Goal: Information Seeking & Learning: Learn about a topic

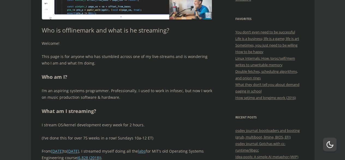
scroll to position [218, 0]
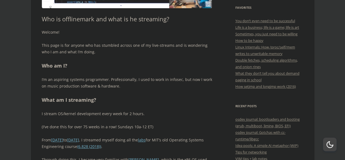
click at [49, 87] on p "I’m an aspiring systems programmer. Professionally, I used to work in infosec, …" at bounding box center [127, 82] width 170 height 13
drag, startPoint x: 49, startPoint y: 87, endPoint x: 88, endPoint y: 88, distance: 39.3
click at [88, 88] on p "I’m an aspiring systems programmer. Professionally, I used to work in infosec, …" at bounding box center [127, 82] width 170 height 13
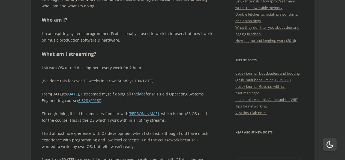
scroll to position [273, 0]
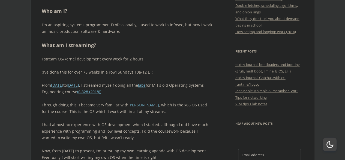
click at [137, 59] on p "I stream OS/kernel development every week for 2 hours." at bounding box center [127, 59] width 170 height 7
drag, startPoint x: 137, startPoint y: 59, endPoint x: 43, endPoint y: 64, distance: 94.2
click at [43, 64] on div "Welcome! This page is for anyone who has stumbled across one of my live-streams…" at bounding box center [127, 84] width 170 height 220
click at [76, 73] on p "(I’ve done this for over 75 weeks in a row! Sundays 10a-12 ET)" at bounding box center [127, 72] width 170 height 7
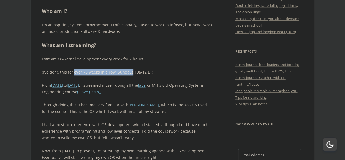
drag, startPoint x: 76, startPoint y: 73, endPoint x: 124, endPoint y: 73, distance: 47.4
click at [124, 73] on p "(I’ve done this for over 75 weeks in a row! Sundays 10a-12 ET)" at bounding box center [127, 72] width 170 height 7
click at [46, 87] on p "From February 2024 to May 2025 , I streamed myself doing all the labs for MIT’s…" at bounding box center [127, 88] width 170 height 13
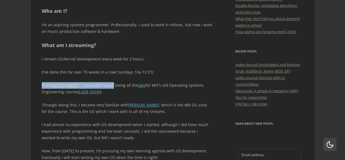
drag, startPoint x: 46, startPoint y: 87, endPoint x: 124, endPoint y: 86, distance: 78.5
click at [124, 86] on p "From February 2024 to May 2025 , I streamed myself doing all the labs for MIT’s…" at bounding box center [127, 88] width 170 height 13
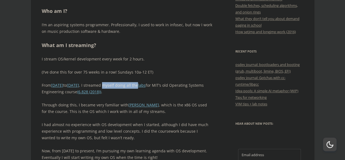
drag, startPoint x: 124, startPoint y: 86, endPoint x: 153, endPoint y: 85, distance: 28.4
click at [153, 85] on p "From February 2024 to May 2025 , I streamed myself doing all the labs for MIT’s…" at bounding box center [127, 88] width 170 height 13
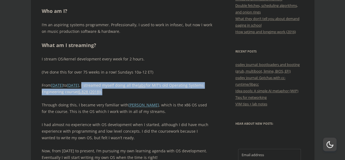
drag, startPoint x: 126, startPoint y: 92, endPoint x: 102, endPoint y: 86, distance: 24.8
click at [102, 86] on p "From February 2024 to May 2025 , I streamed myself doing all the labs for MIT’s…" at bounding box center [127, 88] width 170 height 13
click at [113, 85] on p "From February 2024 to May 2025 , I streamed myself doing all the labs for MIT’s…" at bounding box center [127, 88] width 170 height 13
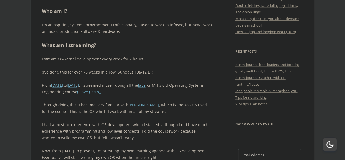
click at [47, 104] on p "Through doing this, I became very familiar with JOS , which is the x86 OS used …" at bounding box center [127, 107] width 170 height 13
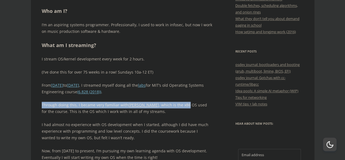
drag, startPoint x: 47, startPoint y: 104, endPoint x: 159, endPoint y: 106, distance: 112.3
click at [159, 106] on p "Through doing this, I became very familiar with JOS , which is the x86 OS used …" at bounding box center [127, 107] width 170 height 13
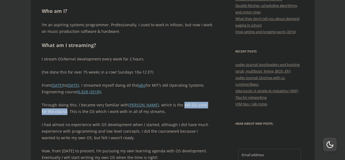
drag, startPoint x: 159, startPoint y: 106, endPoint x: 199, endPoint y: 107, distance: 39.8
click at [199, 107] on p "Through doing this, I became very familiar with JOS , which is the x86 OS used …" at bounding box center [127, 107] width 170 height 13
click at [45, 113] on p "Through doing this, I became very familiar with JOS , which is the x86 OS used …" at bounding box center [127, 107] width 170 height 13
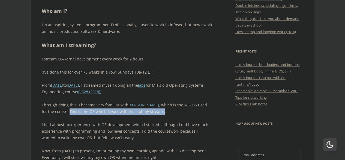
drag, startPoint x: 45, startPoint y: 113, endPoint x: 130, endPoint y: 114, distance: 84.8
click at [130, 114] on p "Through doing this, I became very familiar with JOS , which is the x86 OS used …" at bounding box center [127, 107] width 170 height 13
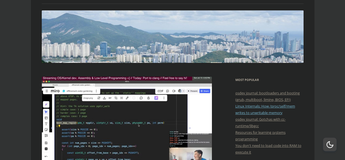
scroll to position [82, 0]
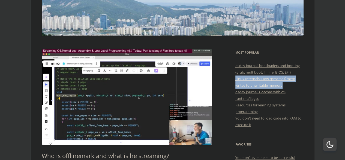
drag, startPoint x: 230, startPoint y: 79, endPoint x: 291, endPoint y: 84, distance: 60.5
click at [291, 84] on li "Linux Internals: How /proc/self/mem writes to unwritable memory" at bounding box center [269, 81] width 68 height 13
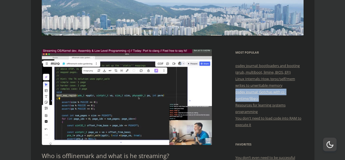
drag, startPoint x: 231, startPoint y: 92, endPoint x: 291, endPoint y: 97, distance: 60.2
click at [291, 97] on li "osdev journal: Gotchas with cc-runtime/libgcc" at bounding box center [269, 94] width 68 height 13
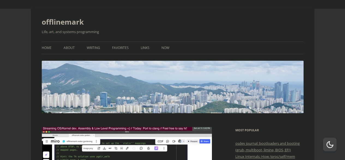
scroll to position [0, 0]
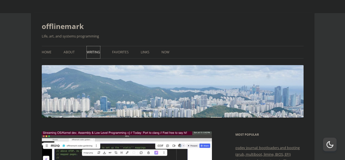
click at [97, 53] on link "Writing" at bounding box center [93, 52] width 13 height 12
